Goal: Information Seeking & Learning: Learn about a topic

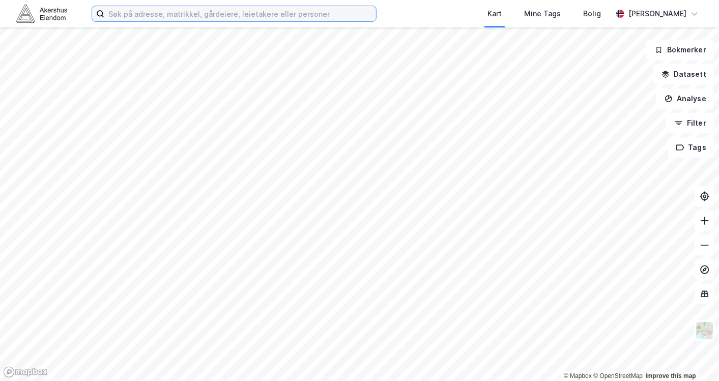
click at [164, 16] on input at bounding box center [240, 13] width 272 height 15
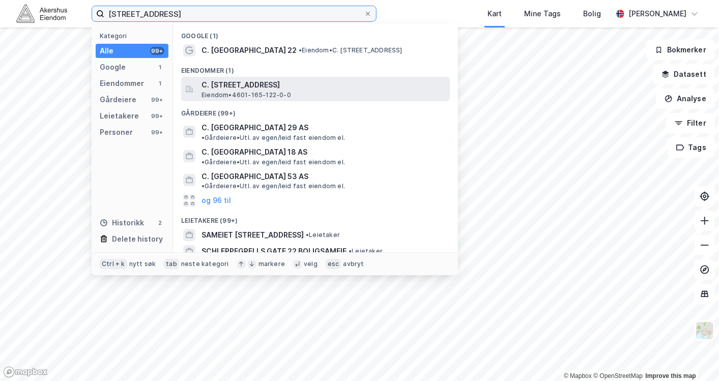
type input "[STREET_ADDRESS]"
click at [250, 87] on span "C. [STREET_ADDRESS]" at bounding box center [324, 85] width 244 height 12
